Goal: Information Seeking & Learning: Learn about a topic

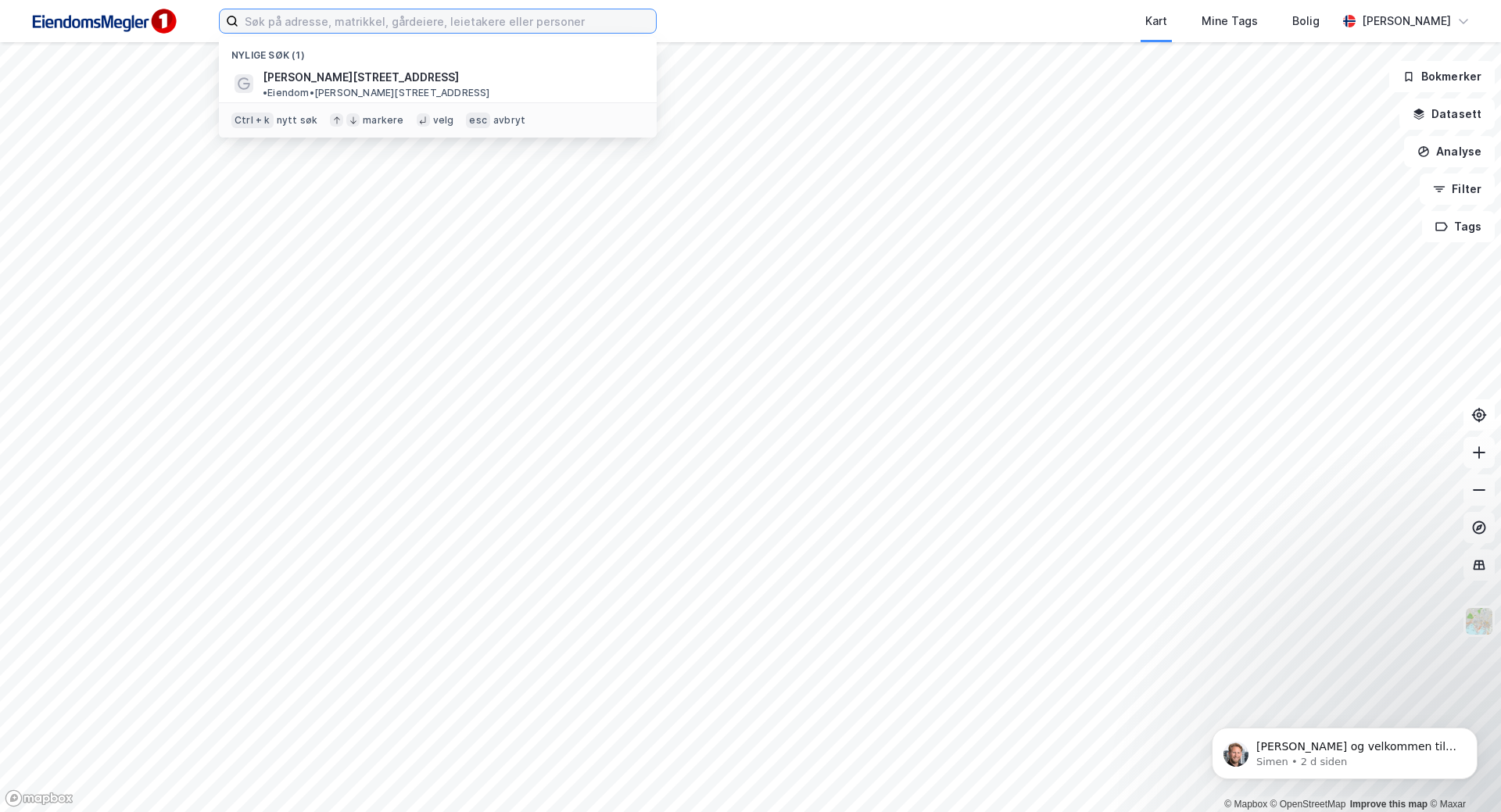
click at [342, 16] on input at bounding box center [447, 22] width 418 height 23
type input "r"
type input "ø"
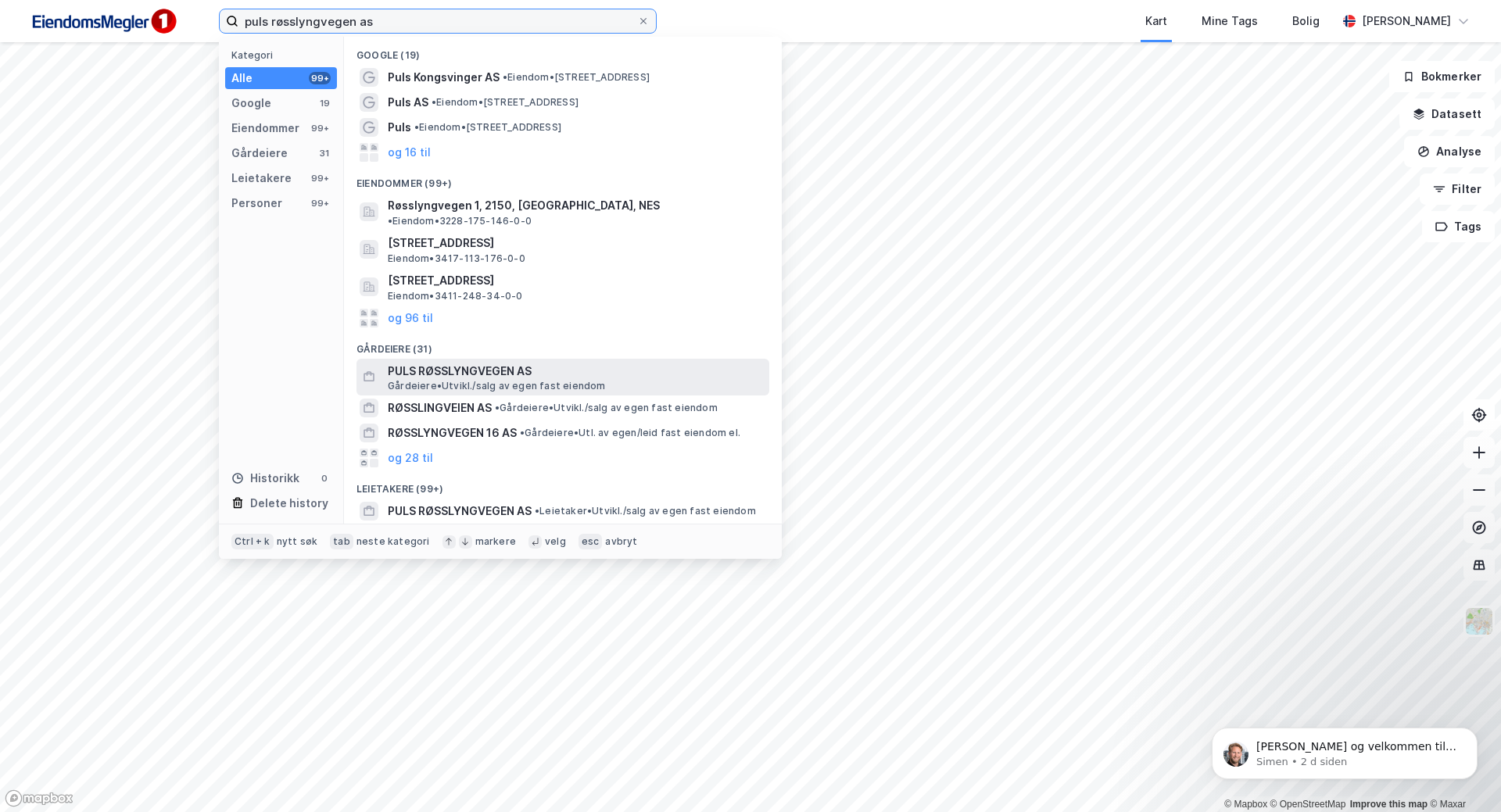
type input "puls røsslyngvegen as"
click at [528, 380] on span "[PERSON_NAME][GEOGRAPHIC_DATA]/salg av egen fast eiendom" at bounding box center [496, 385] width 218 height 13
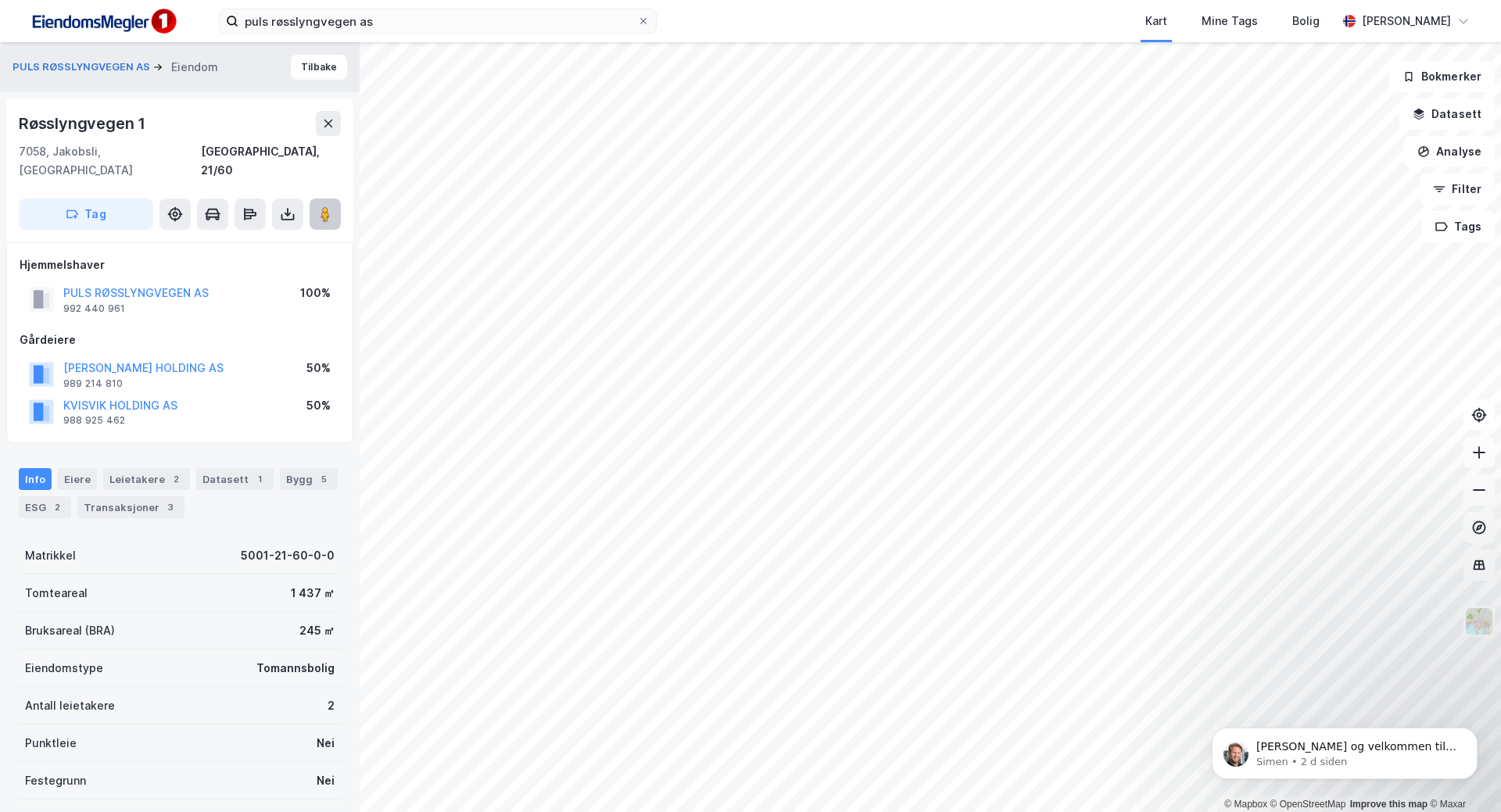
click at [329, 206] on image at bounding box center [326, 214] width 10 height 16
